Goal: Information Seeking & Learning: Learn about a topic

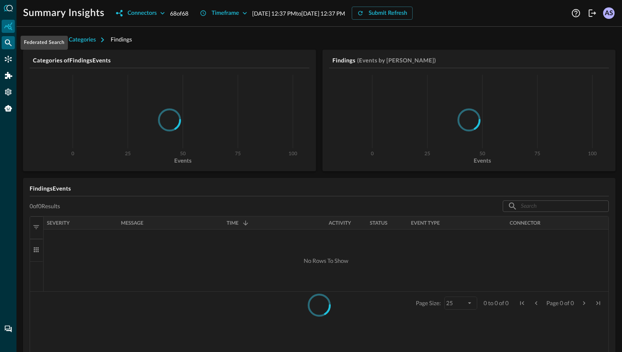
click at [8, 39] on icon "Federated Search" at bounding box center [8, 43] width 8 height 8
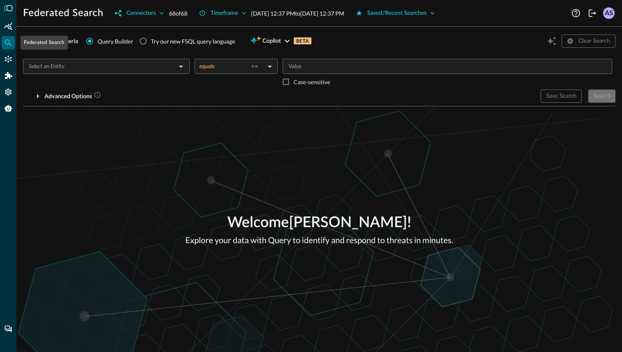
click at [8, 42] on icon "Federated Search" at bounding box center [8, 43] width 8 height 8
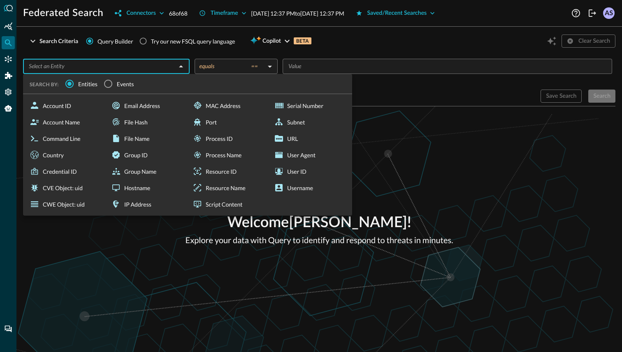
click at [126, 67] on input "text" at bounding box center [99, 66] width 148 height 10
click at [108, 85] on input "Events" at bounding box center [107, 83] width 17 height 17
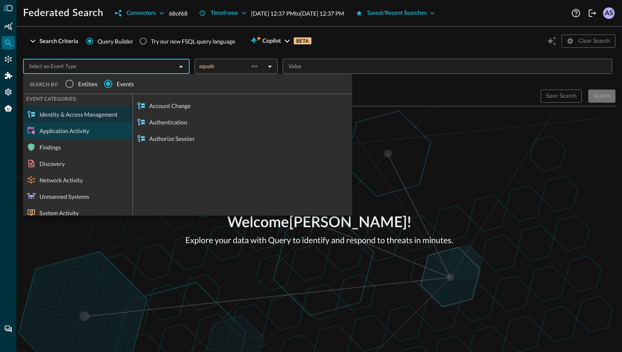
click at [90, 125] on div "Application Activity" at bounding box center [77, 131] width 109 height 16
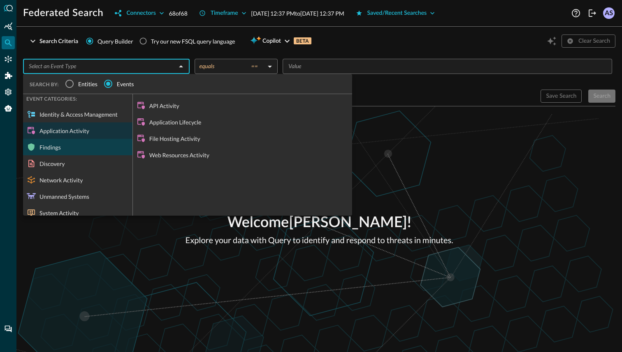
click at [70, 147] on div "Findings" at bounding box center [77, 147] width 109 height 16
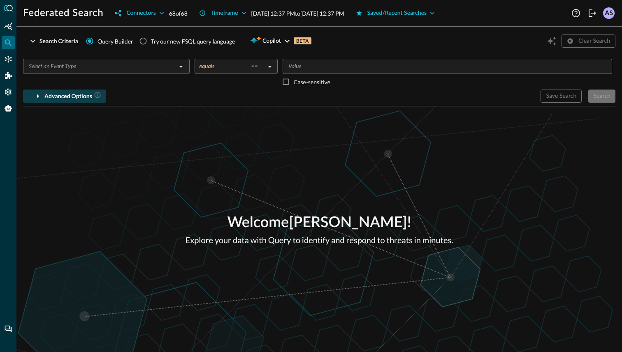
click at [83, 95] on div "Advanced Options" at bounding box center [72, 96] width 57 height 10
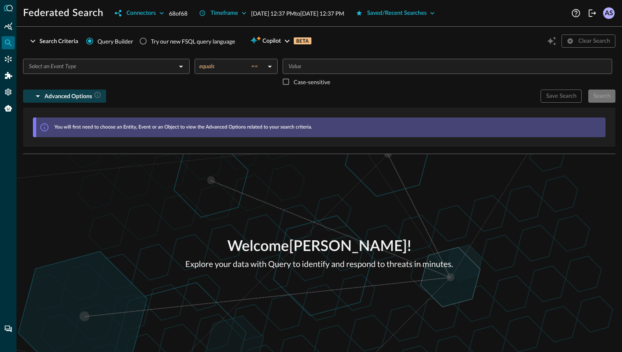
click at [83, 95] on div "Advanced Options" at bounding box center [72, 96] width 57 height 10
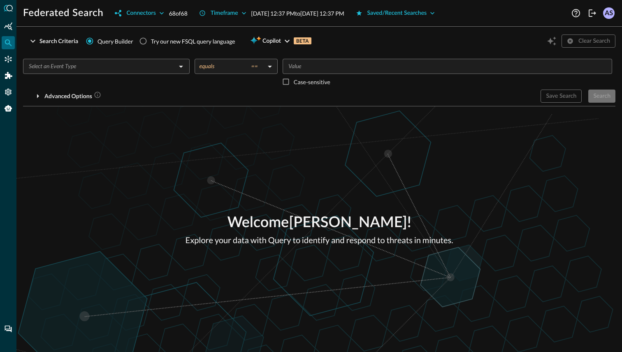
click at [167, 68] on input "text" at bounding box center [99, 66] width 148 height 10
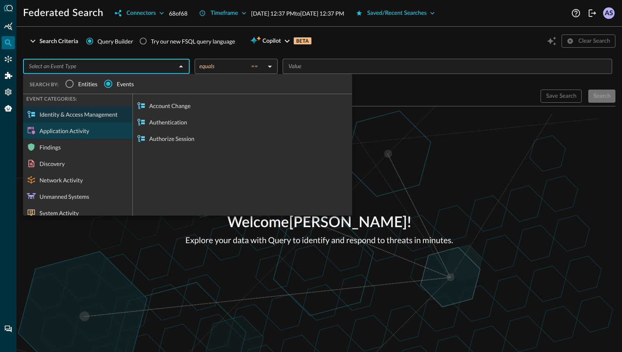
click at [84, 132] on div "Application Activity" at bounding box center [77, 131] width 109 height 16
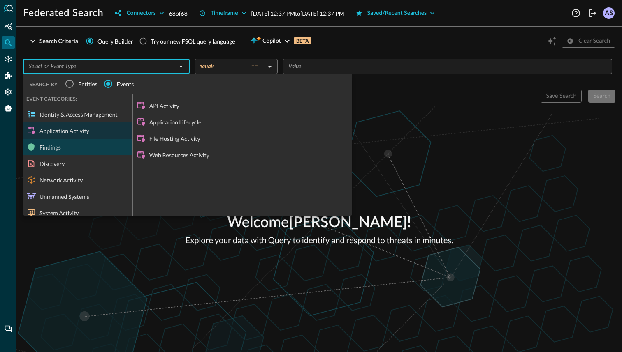
click at [81, 147] on div "Findings" at bounding box center [77, 147] width 109 height 16
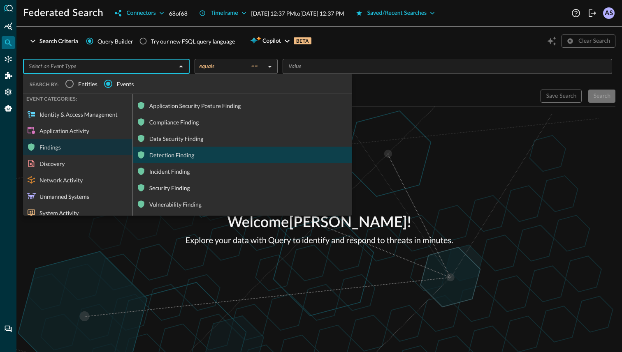
scroll to position [9, 0]
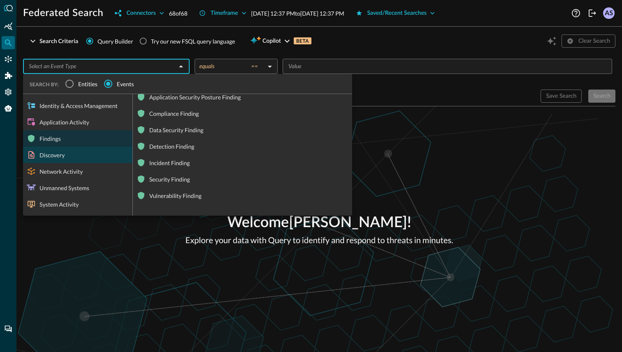
click at [69, 156] on div "Discovery" at bounding box center [77, 155] width 109 height 16
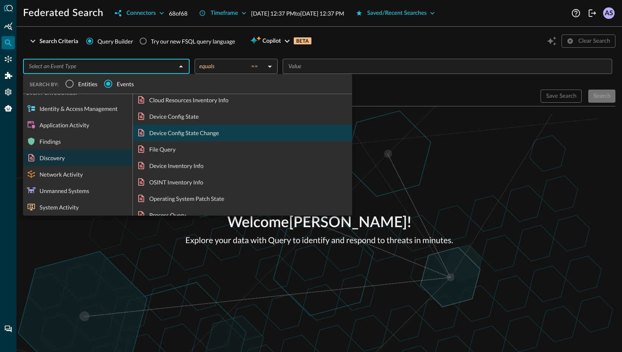
scroll to position [0, 0]
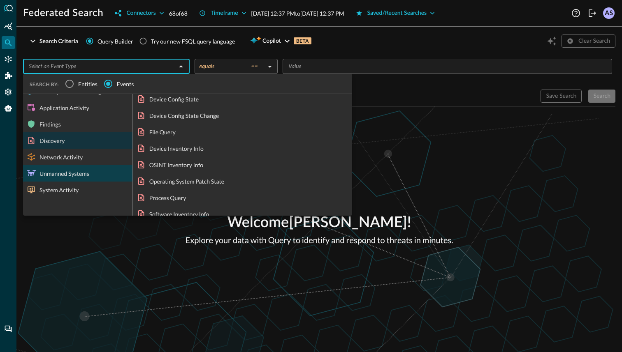
click at [71, 175] on div "Unmanned Systems" at bounding box center [77, 173] width 109 height 16
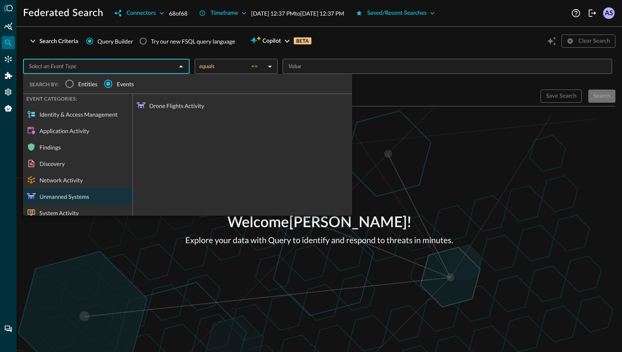
scroll to position [9, 0]
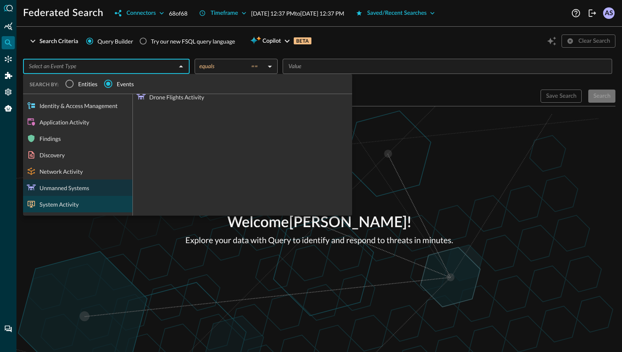
click at [101, 204] on div "System Activity" at bounding box center [77, 204] width 109 height 16
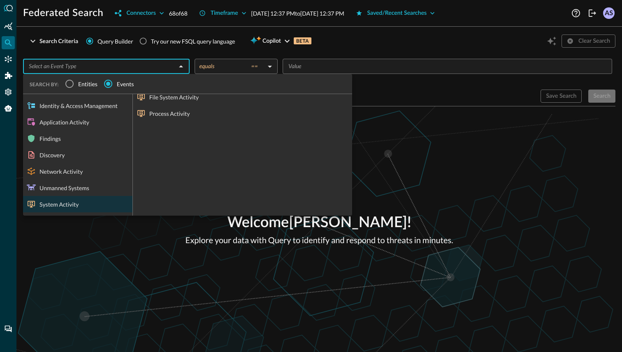
scroll to position [0, 0]
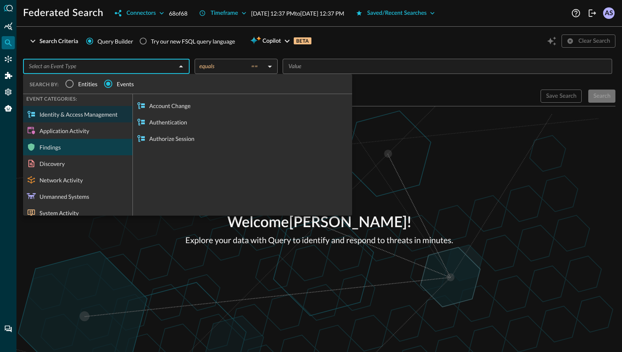
click at [71, 151] on div "Findings" at bounding box center [77, 147] width 109 height 16
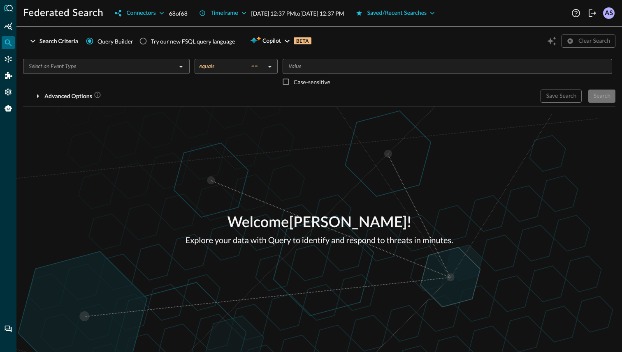
click at [169, 75] on div "​" at bounding box center [106, 74] width 166 height 31
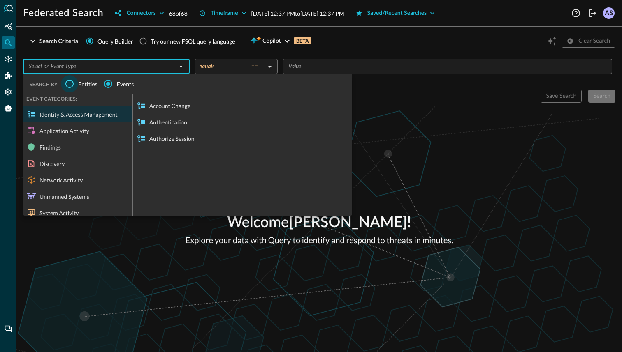
click at [69, 80] on input "Entities" at bounding box center [69, 83] width 17 height 17
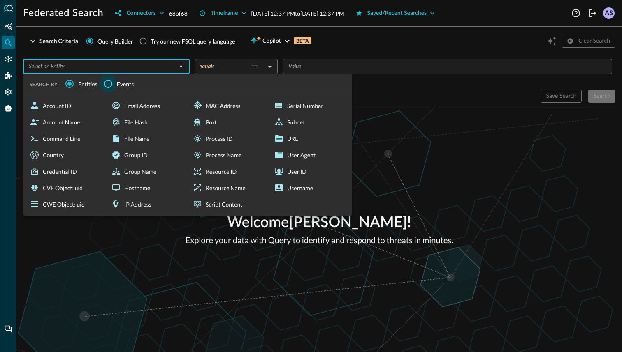
click at [107, 82] on input "Events" at bounding box center [107, 83] width 17 height 17
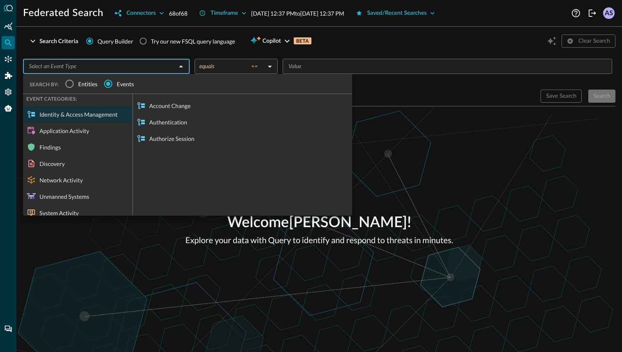
click at [170, 284] on div "Welcome [PERSON_NAME] ! Explore your data with Query to identify and respond to…" at bounding box center [318, 229] width 605 height 246
